Goal: Find specific page/section: Find specific page/section

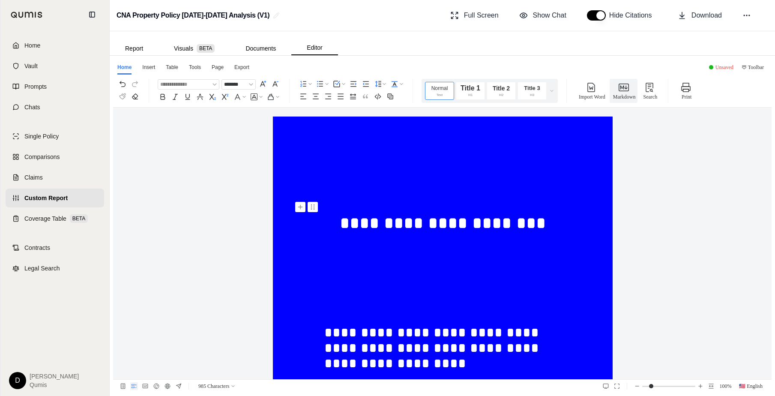
click at [344, 224] on h1 "**********" at bounding box center [442, 223] width 237 height 39
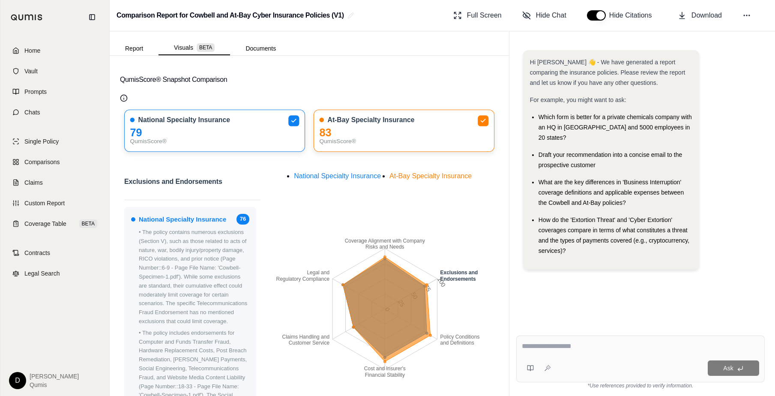
scroll to position [48, 0]
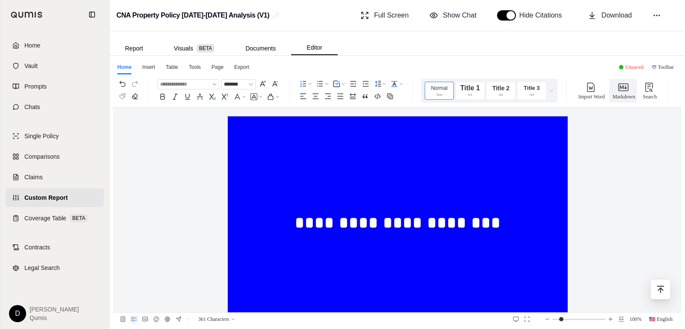
scroll to position [549, 0]
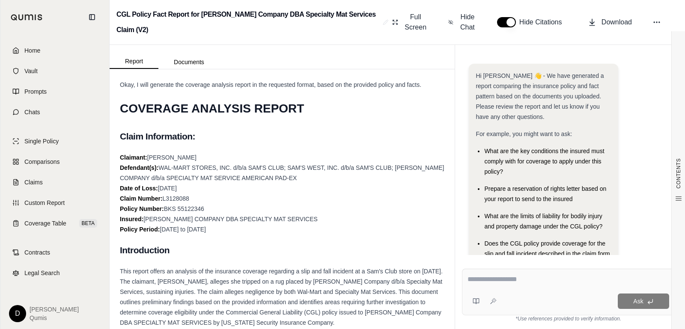
scroll to position [151, 0]
